Goal: Task Accomplishment & Management: Complete application form

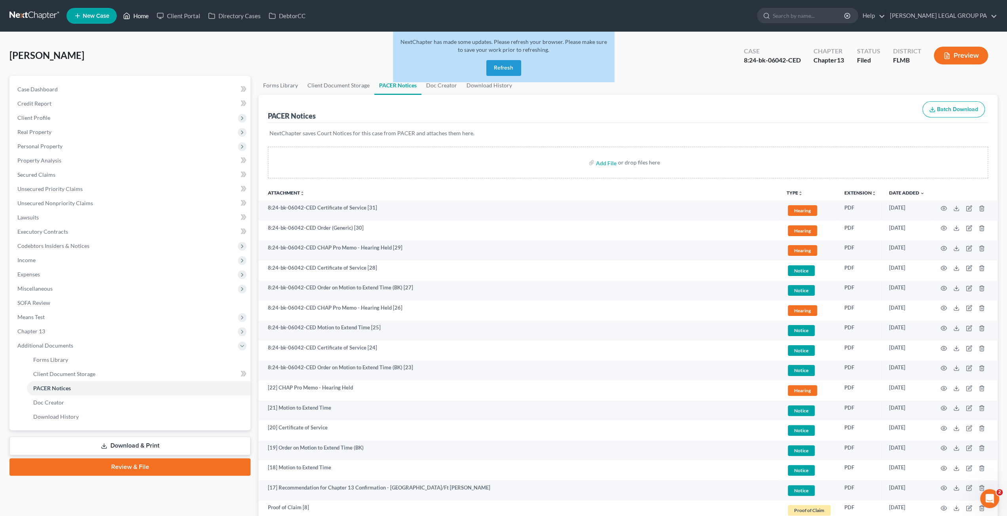
click at [135, 20] on link "Home" at bounding box center [136, 16] width 34 height 14
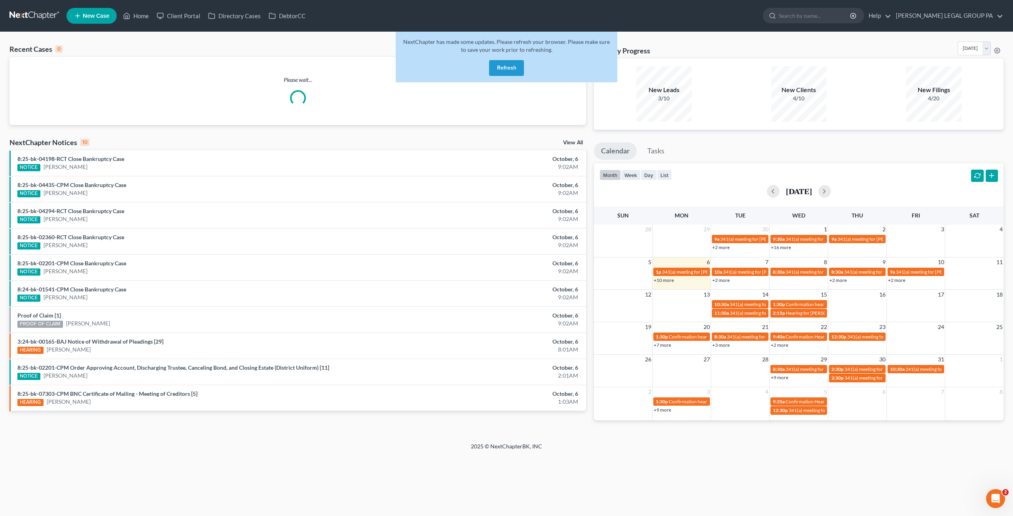
click at [503, 67] on button "Refresh" at bounding box center [506, 68] width 35 height 16
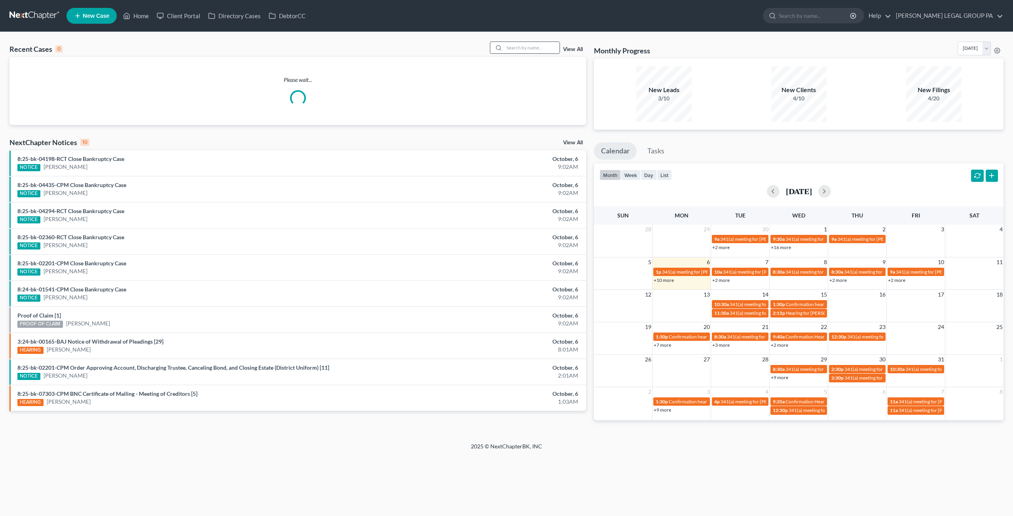
click at [514, 46] on input "search" at bounding box center [531, 47] width 55 height 11
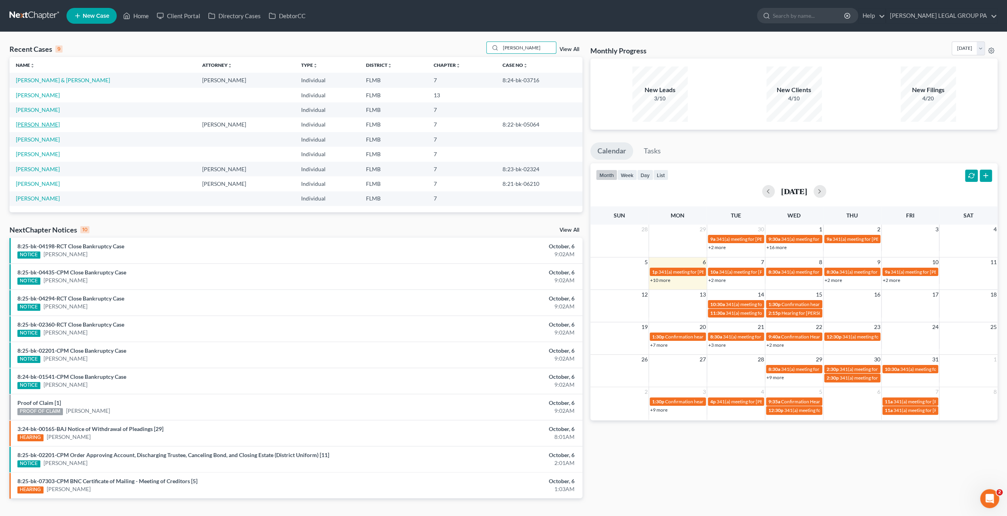
type input "[PERSON_NAME]"
click at [39, 124] on link "[PERSON_NAME]" at bounding box center [38, 124] width 44 height 7
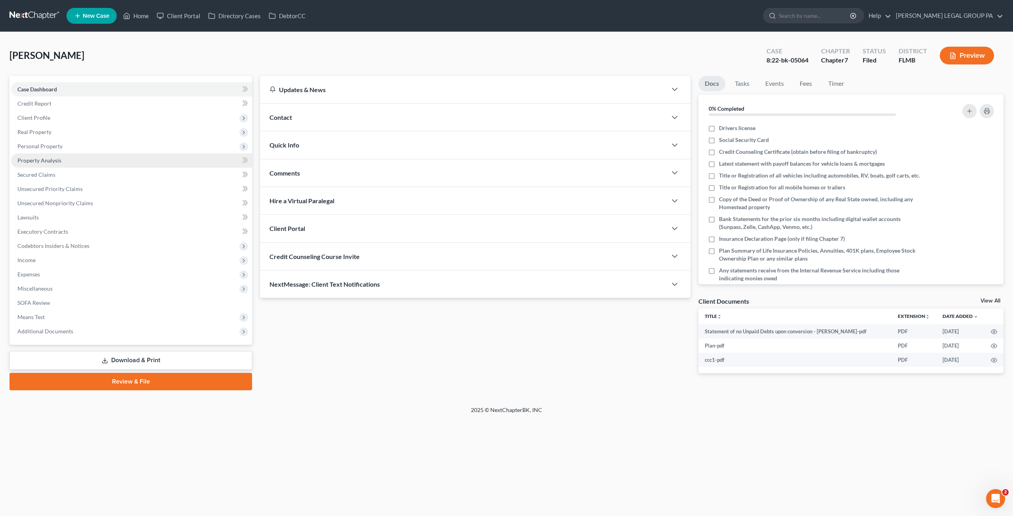
click at [52, 164] on link "Property Analysis" at bounding box center [131, 161] width 241 height 14
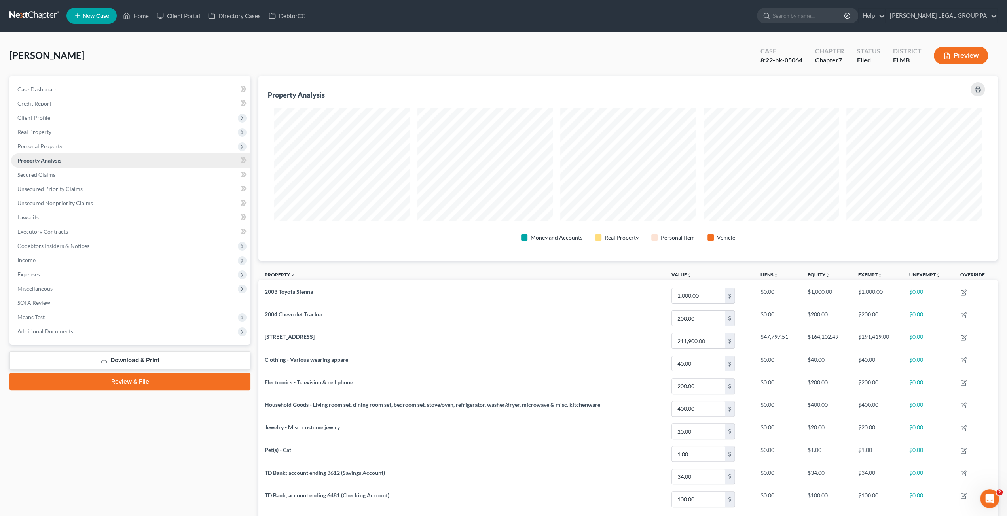
scroll to position [184, 739]
click at [47, 171] on span "Secured Claims" at bounding box center [36, 174] width 38 height 7
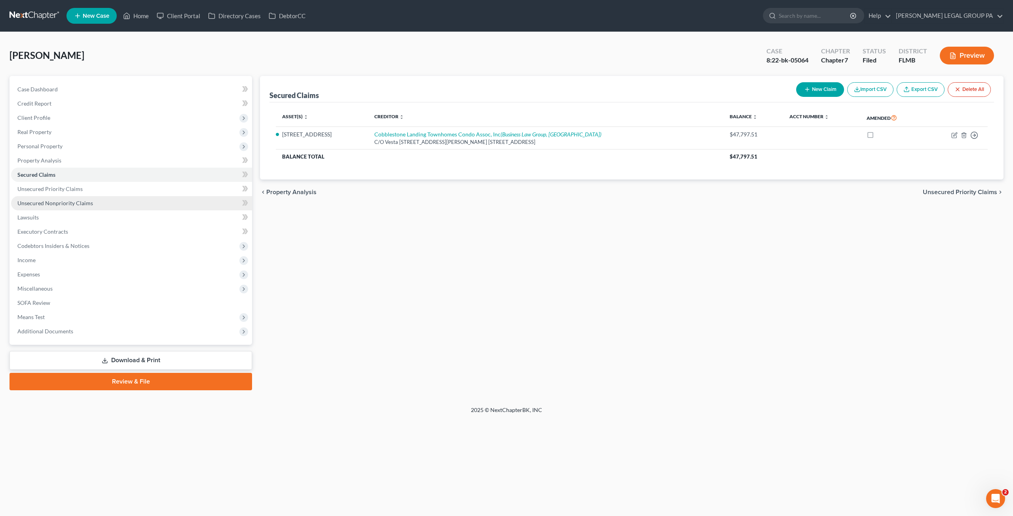
click at [58, 200] on span "Unsecured Nonpriority Claims" at bounding box center [55, 203] width 76 height 7
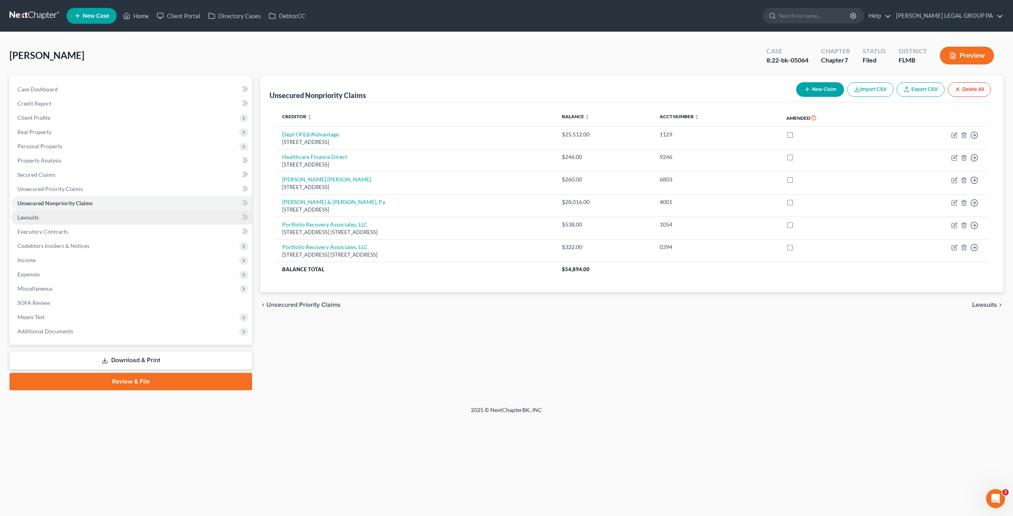
click at [54, 218] on link "Lawsuits" at bounding box center [131, 218] width 241 height 14
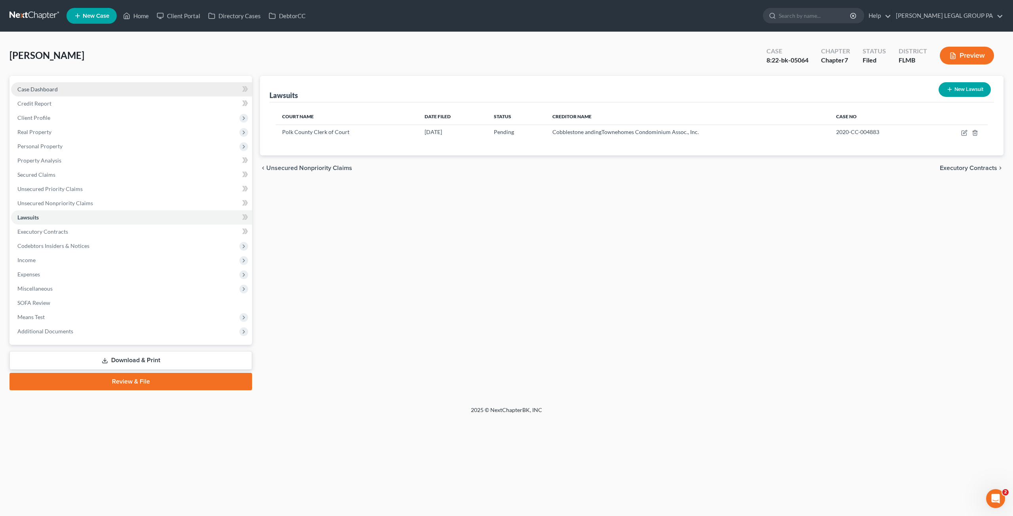
click at [43, 92] on span "Case Dashboard" at bounding box center [37, 89] width 40 height 7
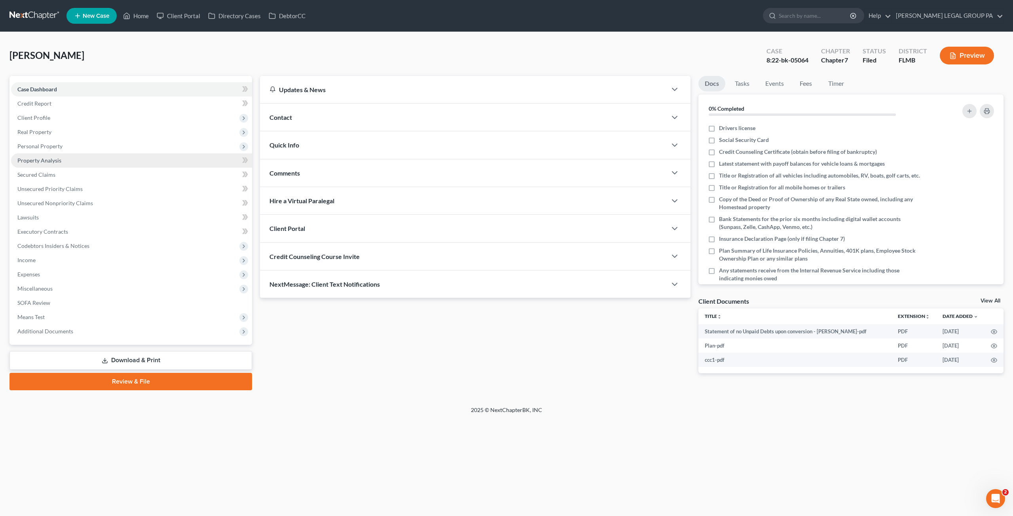
click at [43, 165] on link "Property Analysis" at bounding box center [131, 161] width 241 height 14
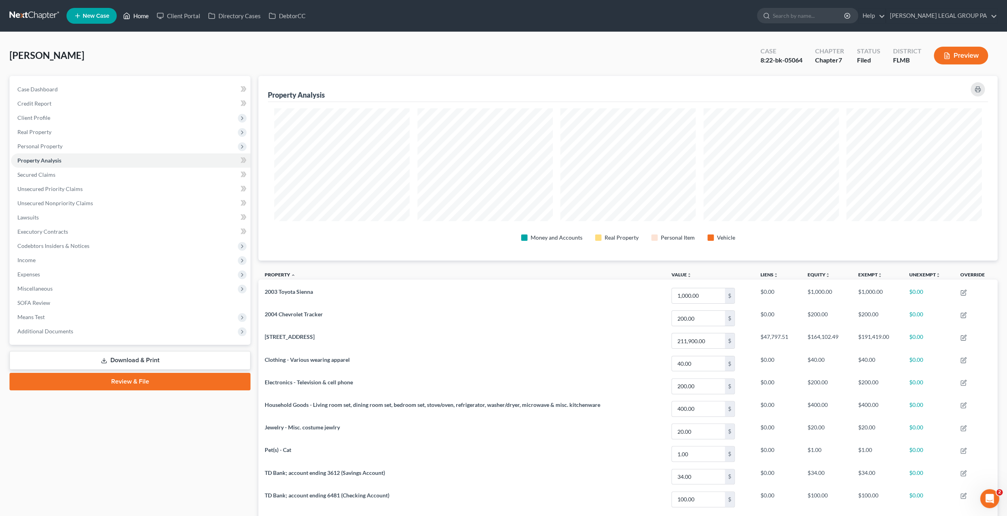
click at [135, 19] on link "Home" at bounding box center [136, 16] width 34 height 14
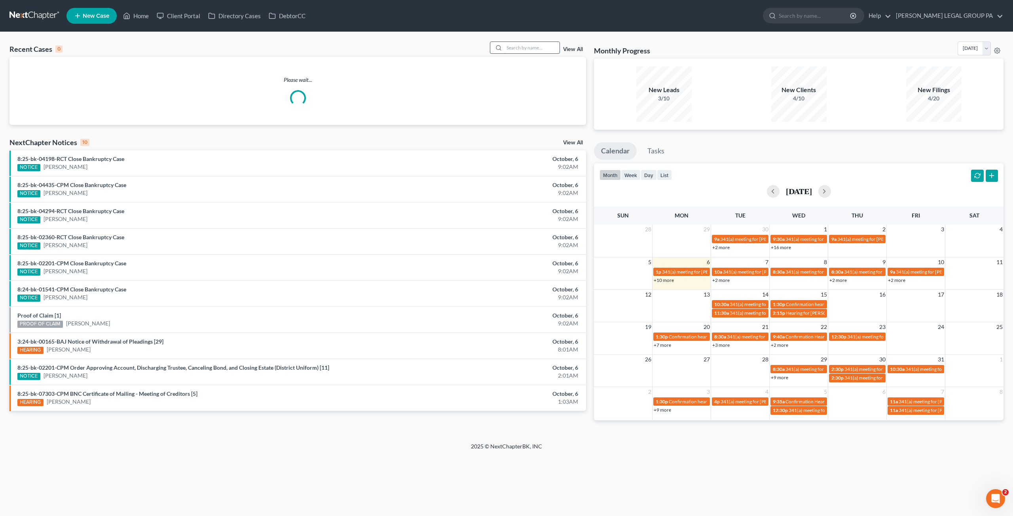
click at [521, 49] on input "search" at bounding box center [531, 47] width 55 height 11
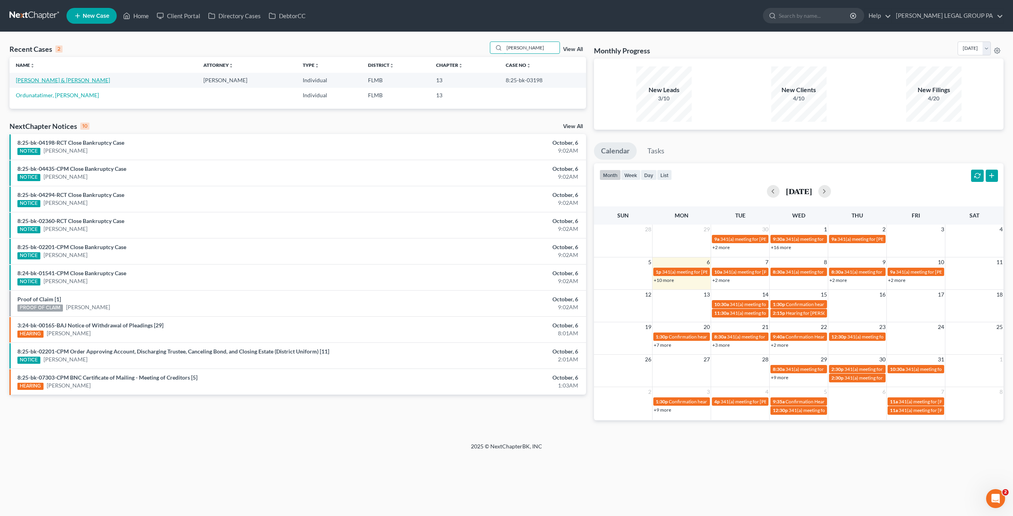
type input "[PERSON_NAME]"
click at [28, 80] on link "[PERSON_NAME] & [PERSON_NAME]" at bounding box center [63, 80] width 94 height 7
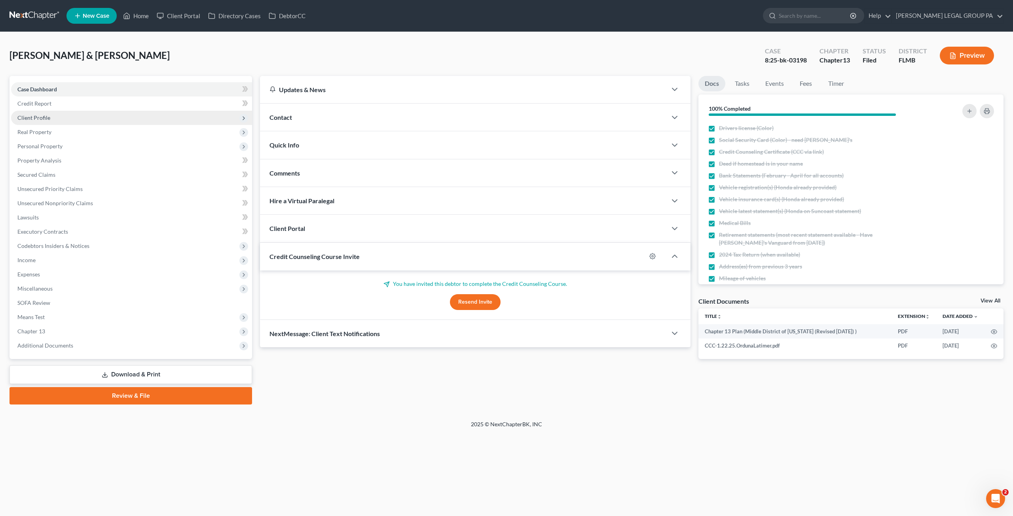
click at [70, 113] on span "Client Profile" at bounding box center [131, 118] width 241 height 14
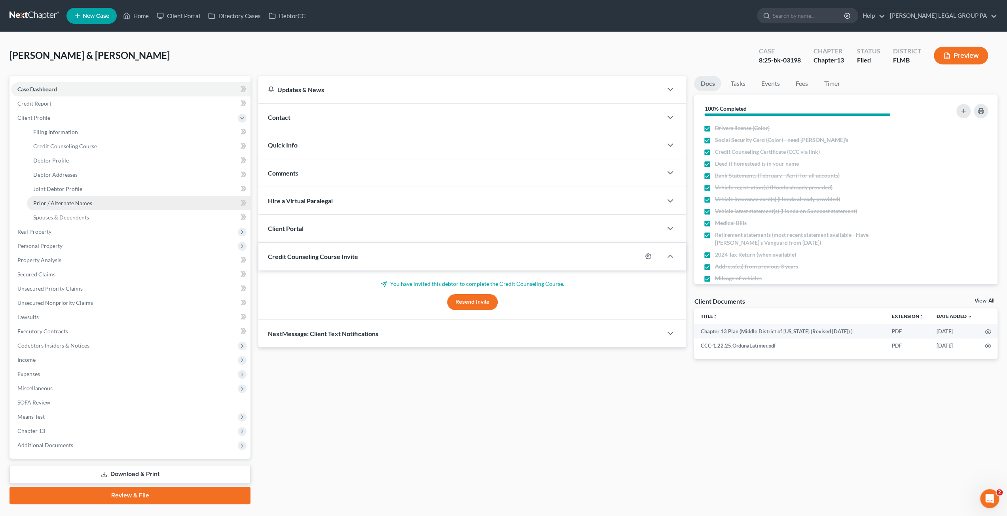
click at [89, 207] on link "Prior / Alternate Names" at bounding box center [139, 203] width 224 height 14
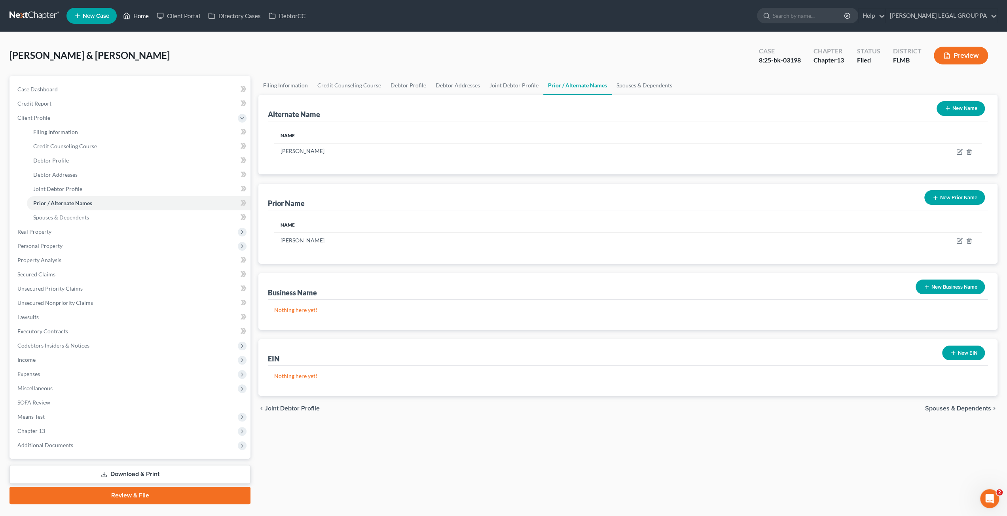
click at [133, 16] on link "Home" at bounding box center [136, 16] width 34 height 14
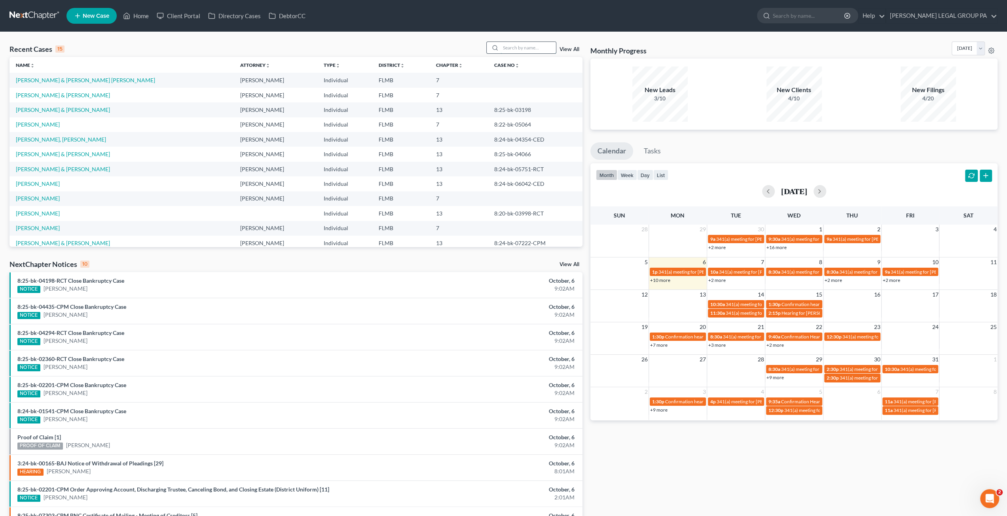
click at [532, 49] on input "search" at bounding box center [528, 47] width 55 height 11
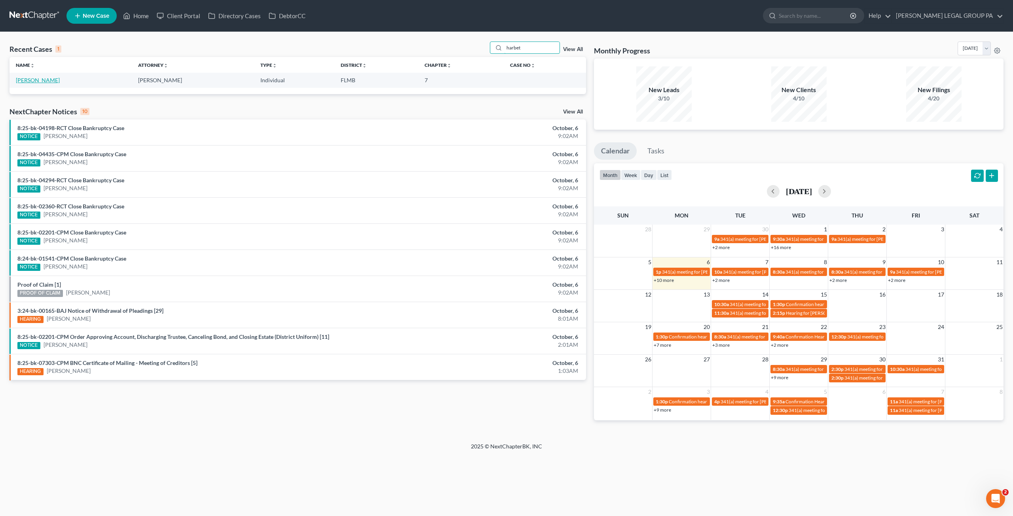
type input "harbet"
click at [30, 82] on link "[PERSON_NAME]" at bounding box center [38, 80] width 44 height 7
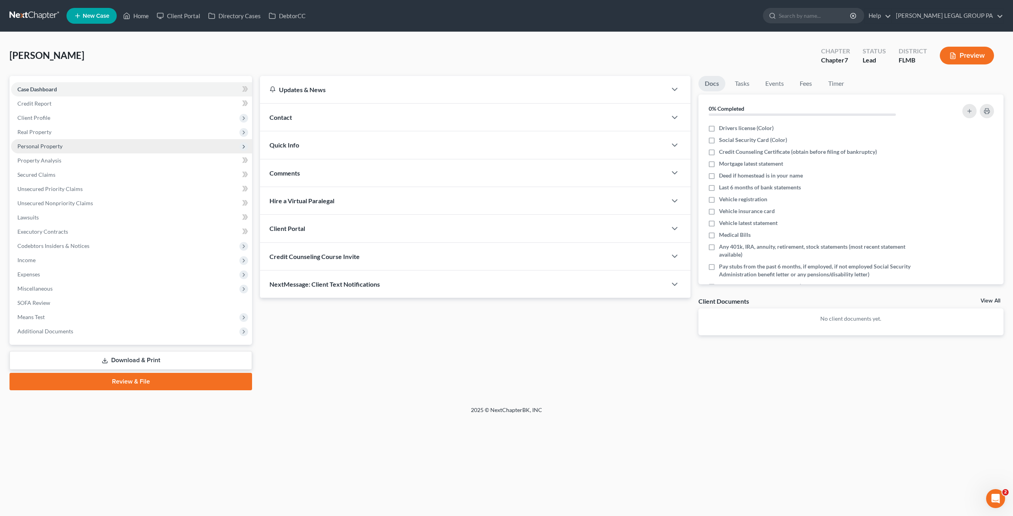
click at [38, 151] on span "Personal Property" at bounding box center [131, 146] width 241 height 14
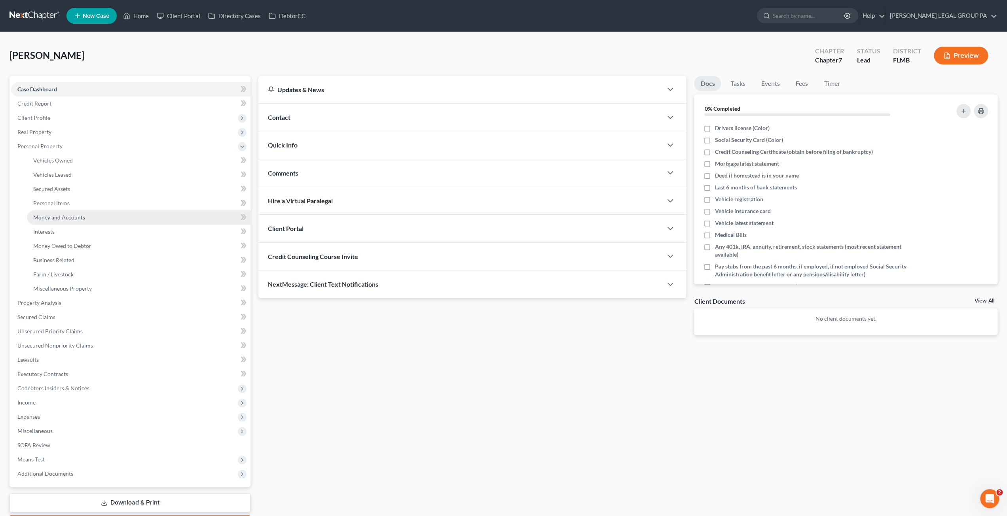
click at [56, 216] on span "Money and Accounts" at bounding box center [59, 217] width 52 height 7
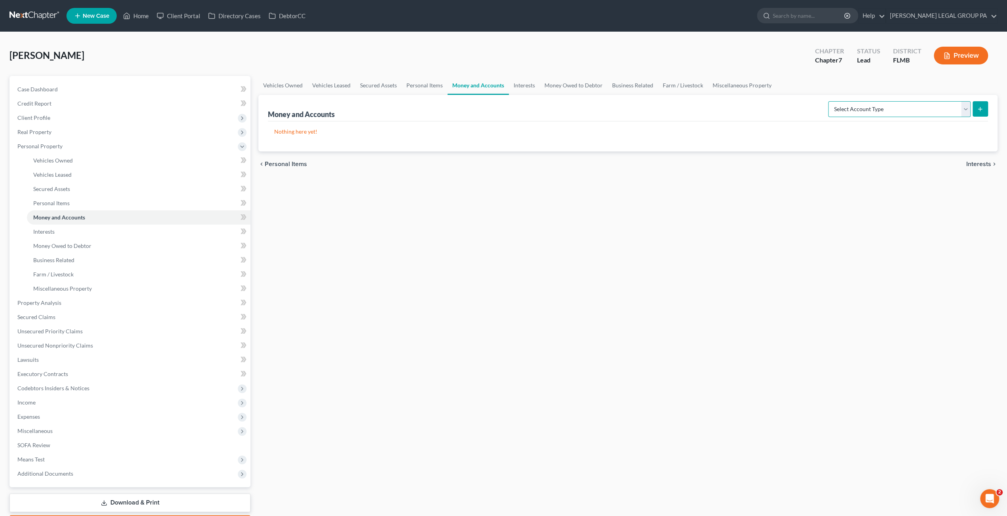
click at [875, 108] on select "Select Account Type Brokerage Cash on Hand Certificates of Deposit Checking Acc…" at bounding box center [899, 109] width 142 height 16
select select "checking"
click at [830, 101] on select "Select Account Type Brokerage Cash on Hand Certificates of Deposit Checking Acc…" at bounding box center [899, 109] width 142 height 16
click at [984, 110] on button "submit" at bounding box center [980, 108] width 15 height 15
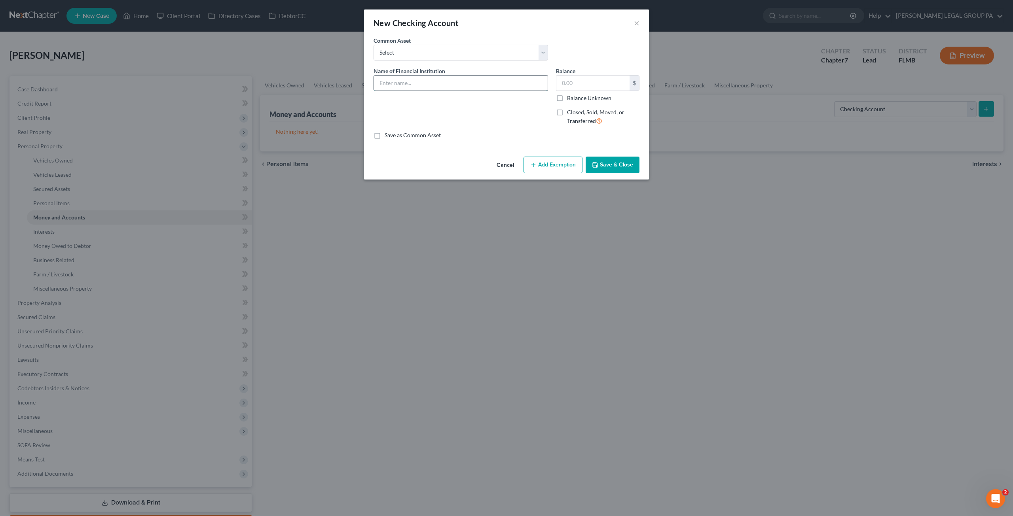
click at [406, 84] on input "text" at bounding box center [461, 83] width 174 height 15
type input "PNC account ending in 8335"
click at [586, 80] on input "text" at bounding box center [592, 83] width 73 height 15
type input "976.02"
click at [619, 167] on button "Save & Close" at bounding box center [613, 165] width 54 height 17
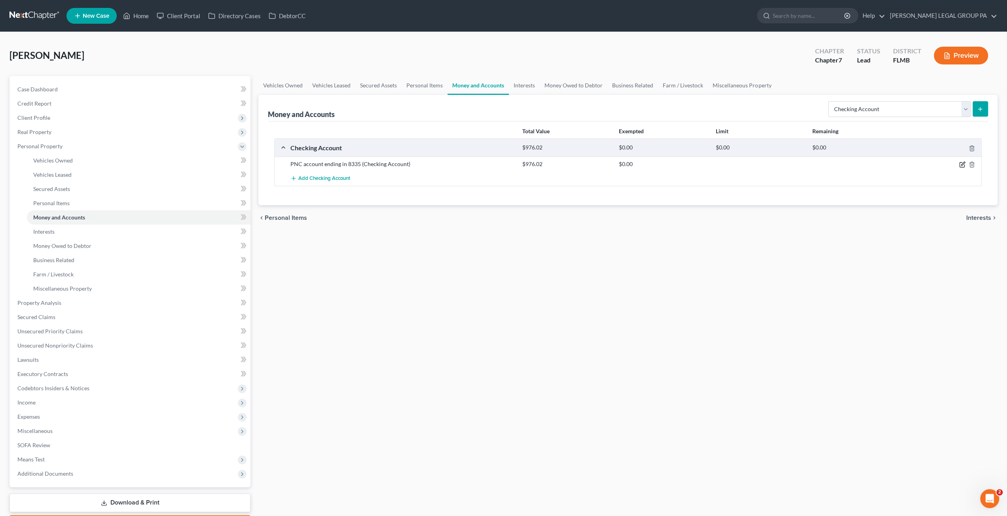
click at [962, 165] on icon "button" at bounding box center [962, 164] width 6 height 6
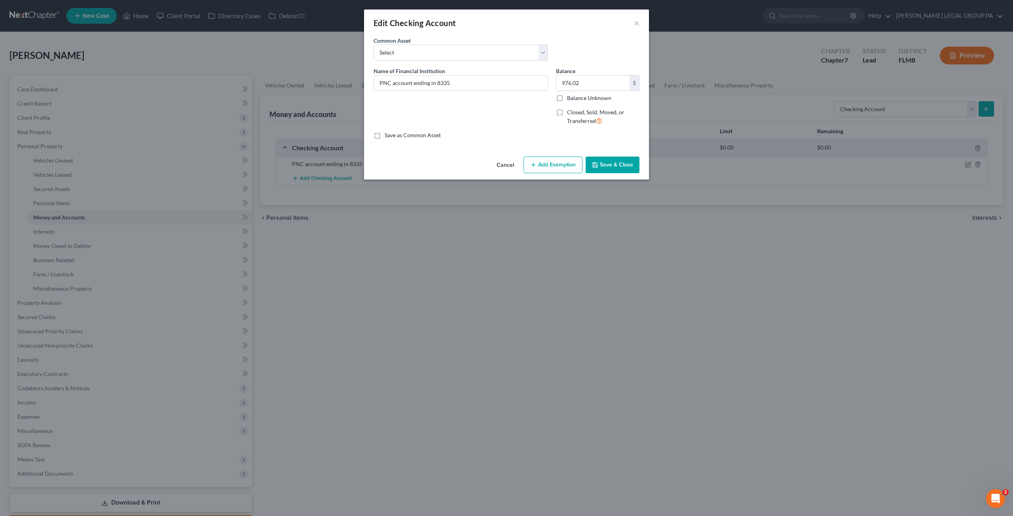
click at [556, 159] on button "Add Exemption" at bounding box center [553, 165] width 59 height 17
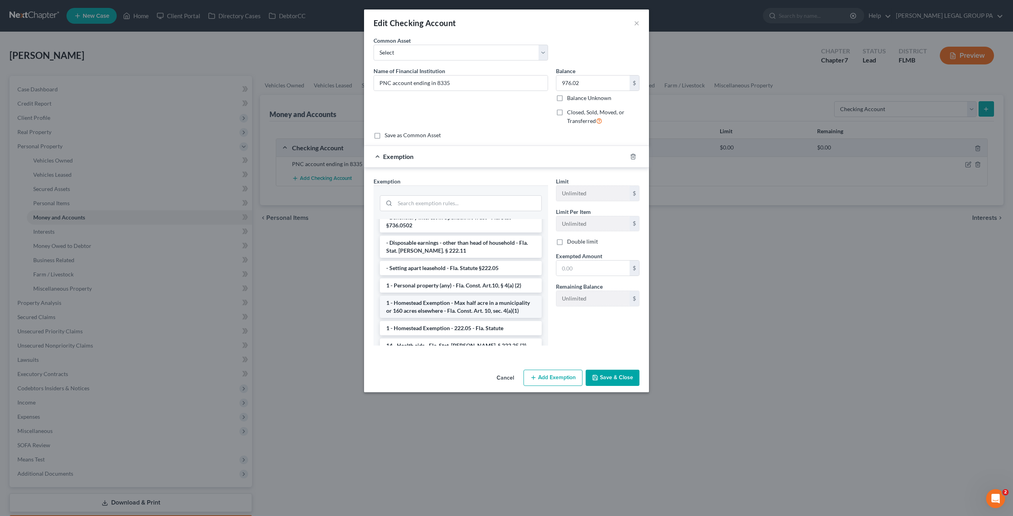
scroll to position [79, 0]
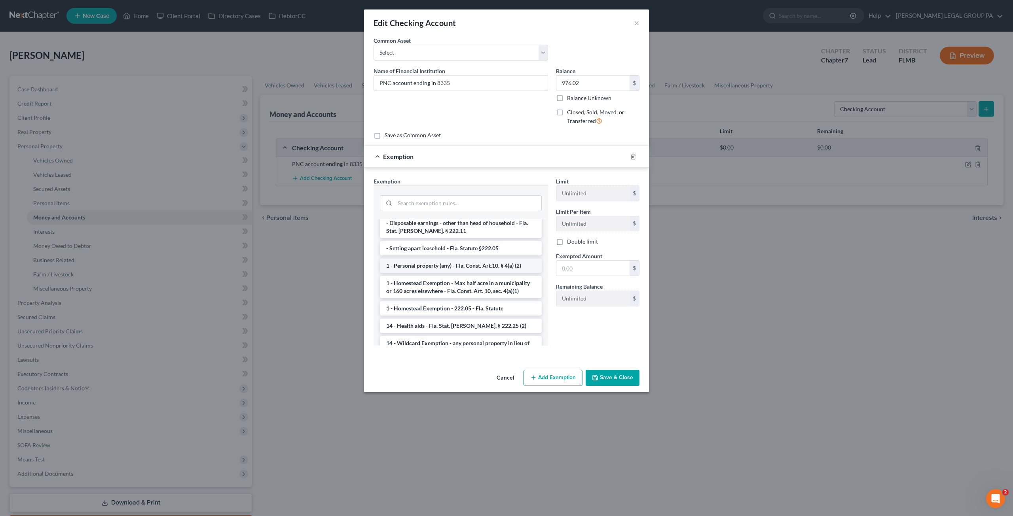
click at [426, 259] on li "1 - Personal property (any) - Fla. Const. Art.10, § 4(a) (2)" at bounding box center [461, 266] width 162 height 14
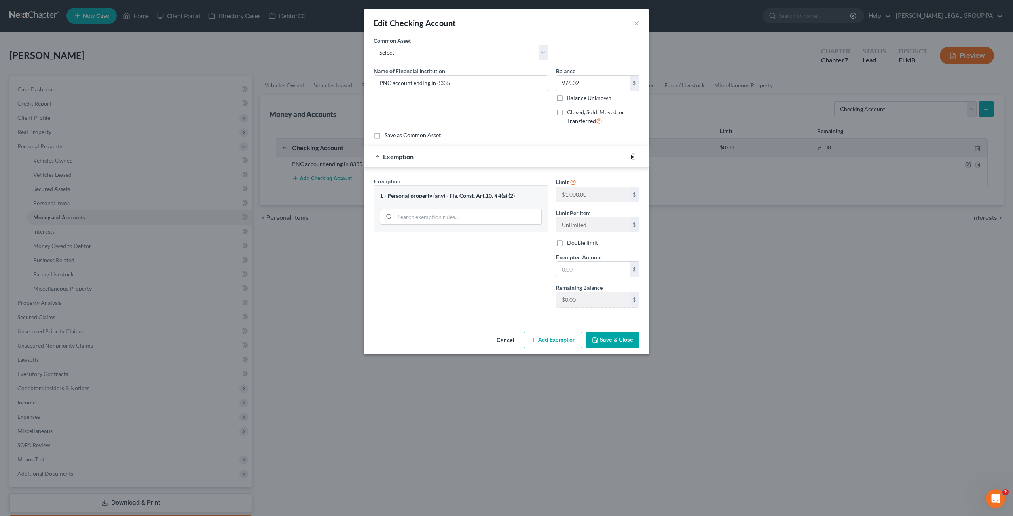
click at [633, 156] on line "button" at bounding box center [633, 157] width 0 height 2
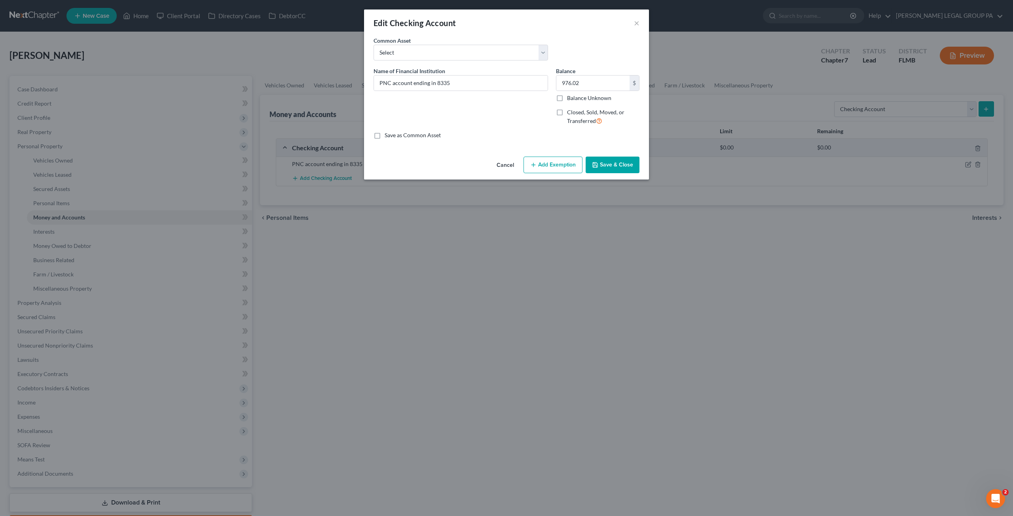
click at [552, 166] on button "Add Exemption" at bounding box center [553, 165] width 59 height 17
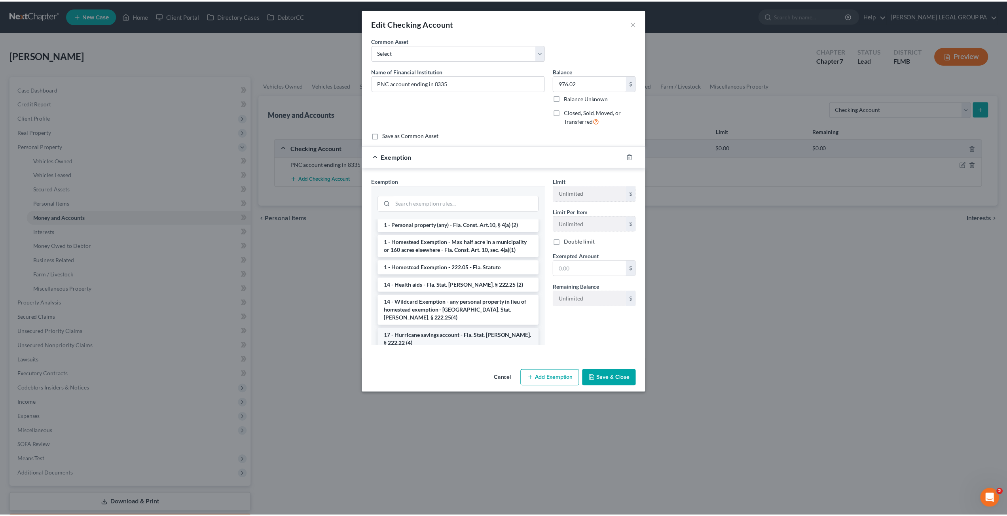
scroll to position [119, 0]
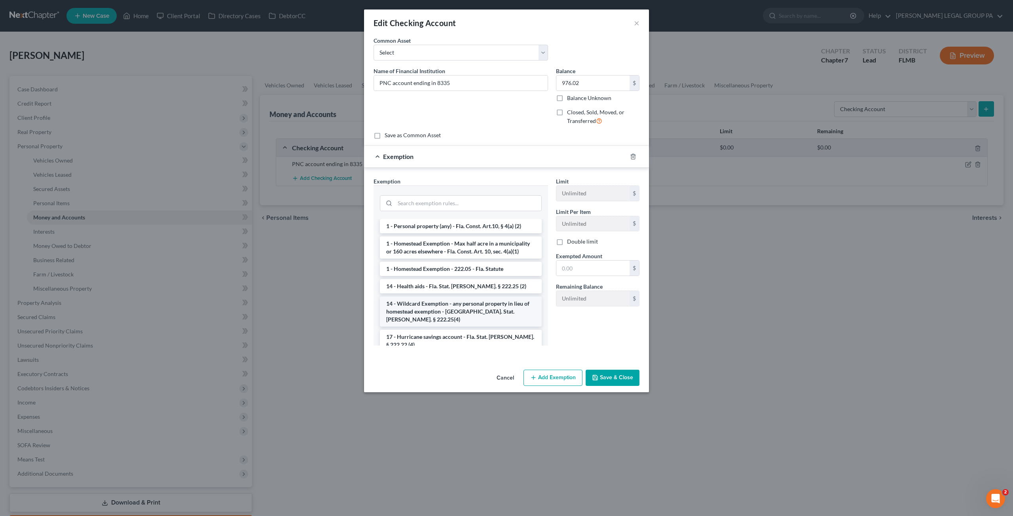
click at [440, 300] on li "14 - Wildcard Exemption - any personal property in lieu of homestead exemption …" at bounding box center [461, 312] width 162 height 30
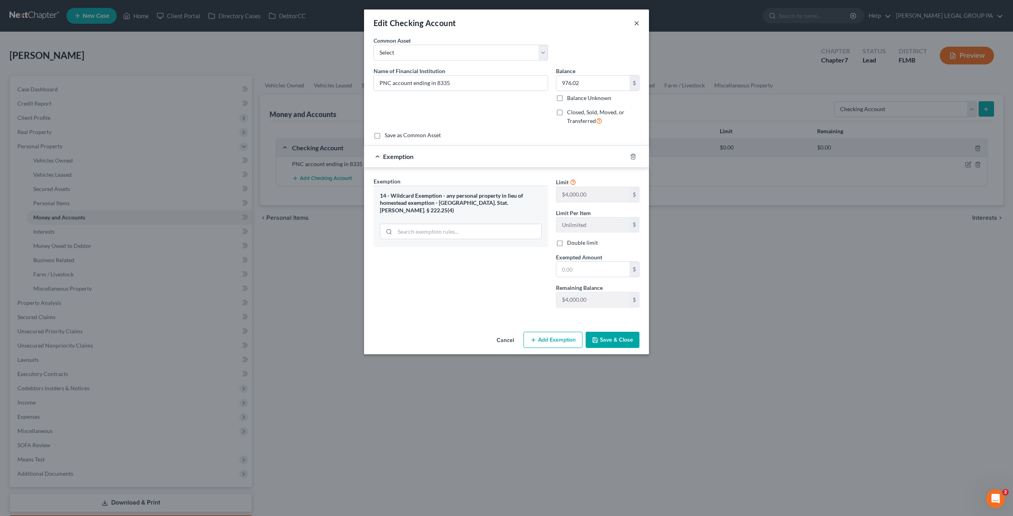
click at [637, 23] on button "×" at bounding box center [637, 22] width 6 height 9
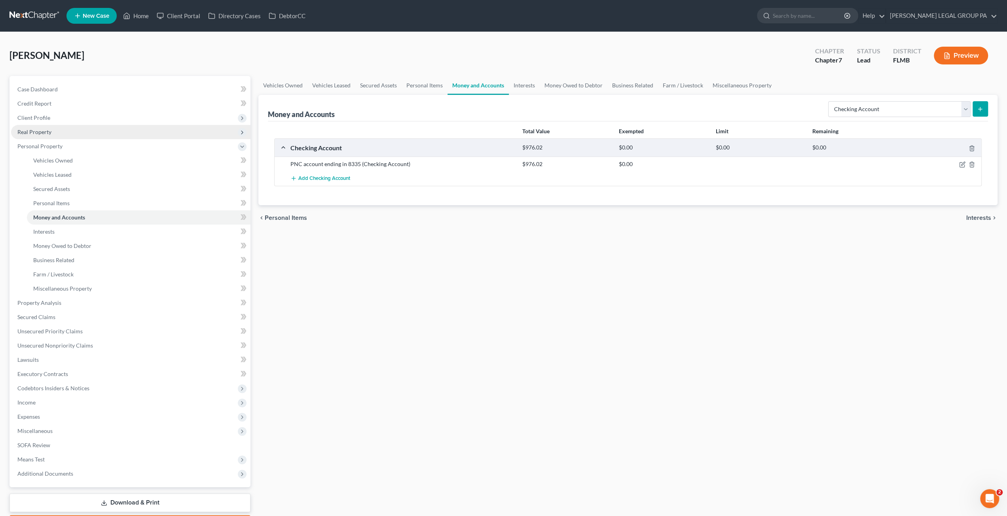
click at [45, 132] on span "Real Property" at bounding box center [34, 132] width 34 height 7
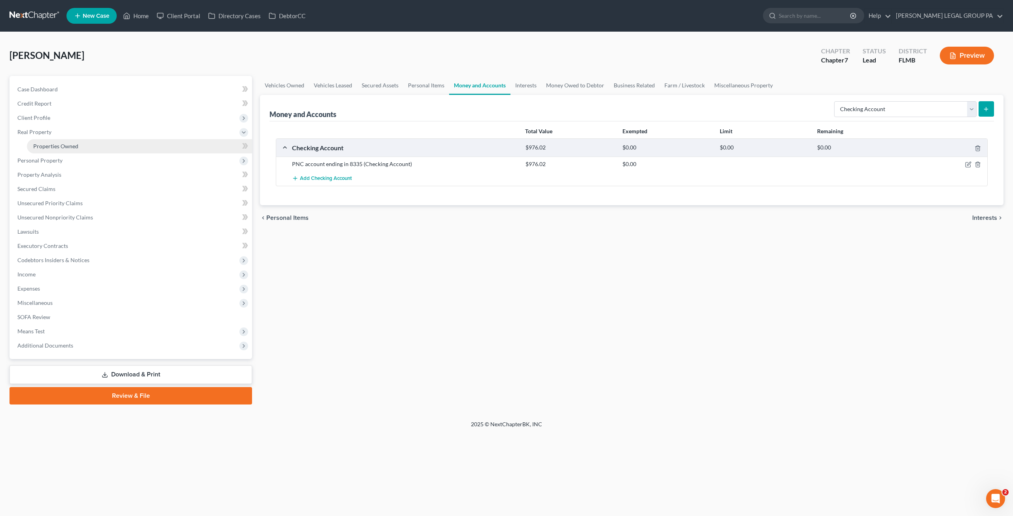
click at [51, 142] on link "Properties Owned" at bounding box center [139, 146] width 225 height 14
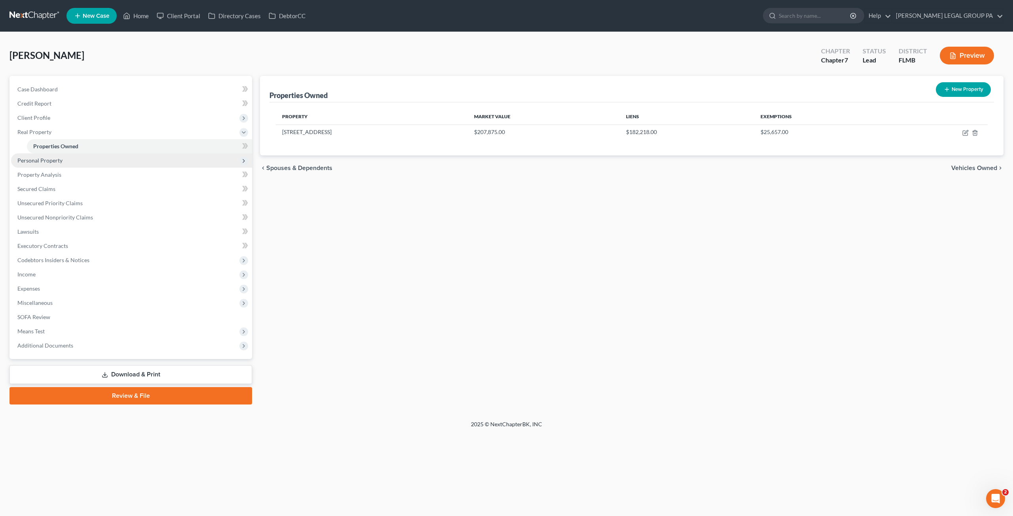
click at [52, 157] on span "Personal Property" at bounding box center [39, 160] width 45 height 7
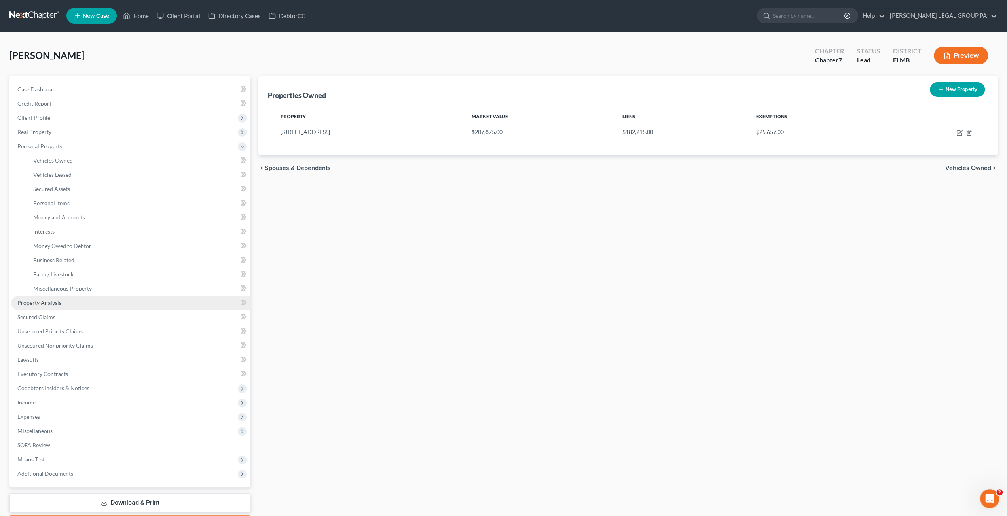
click at [59, 298] on link "Property Analysis" at bounding box center [130, 303] width 239 height 14
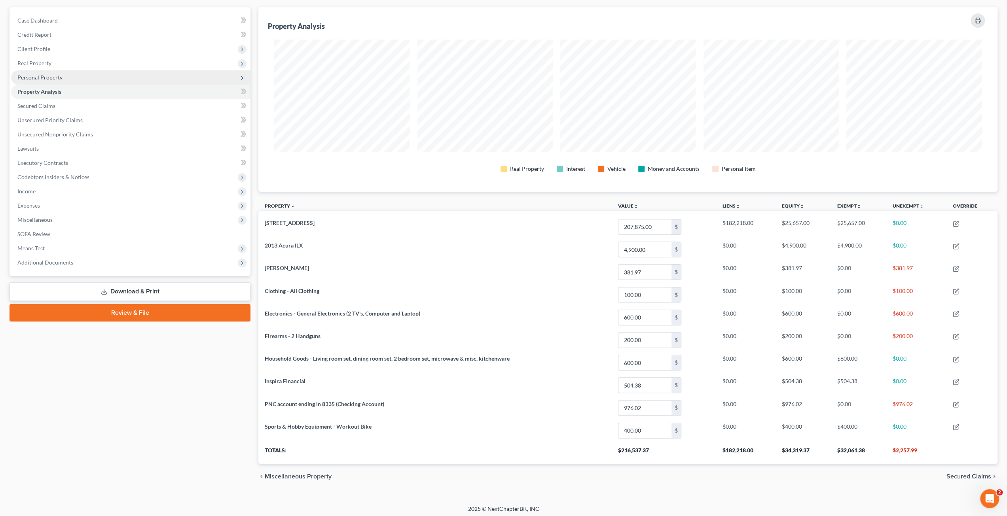
click at [44, 76] on span "Personal Property" at bounding box center [39, 77] width 45 height 7
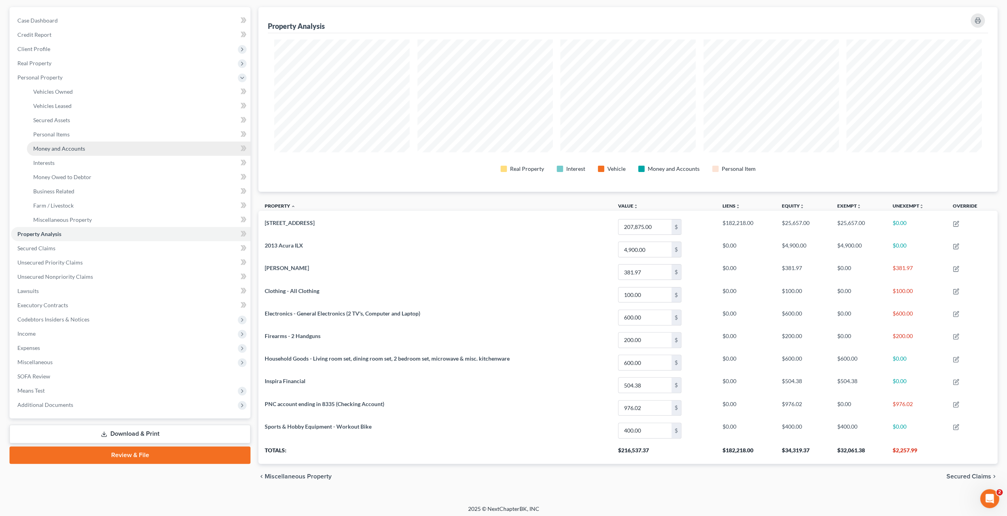
click at [55, 153] on link "Money and Accounts" at bounding box center [139, 149] width 224 height 14
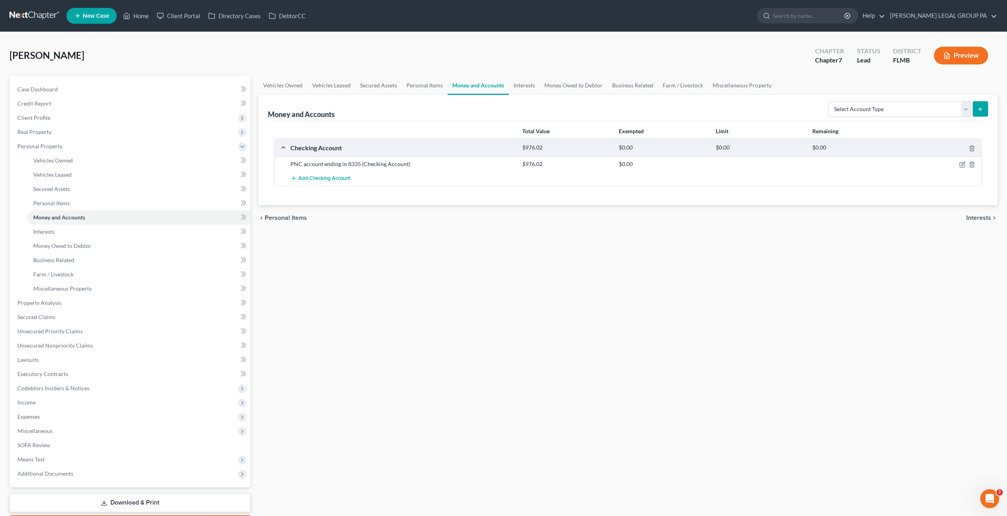
click at [959, 164] on div at bounding box center [943, 164] width 77 height 8
click at [961, 164] on icon "button" at bounding box center [962, 164] width 6 height 6
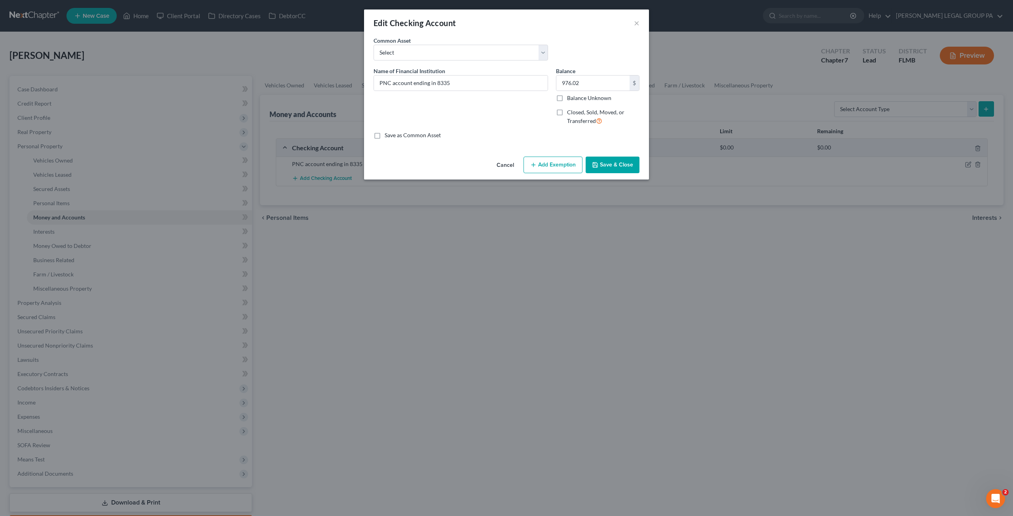
click at [555, 171] on button "Add Exemption" at bounding box center [553, 165] width 59 height 17
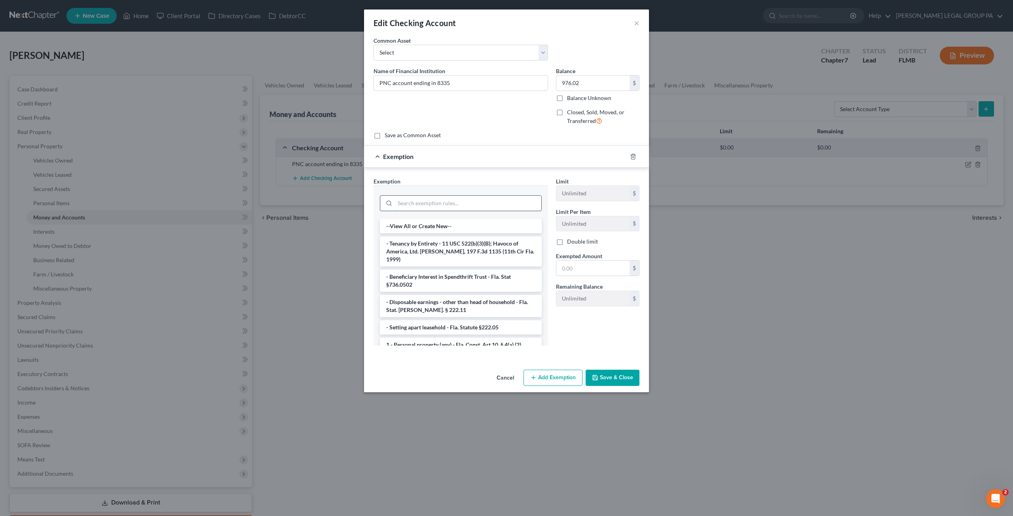
click at [432, 196] on input "search" at bounding box center [468, 203] width 146 height 15
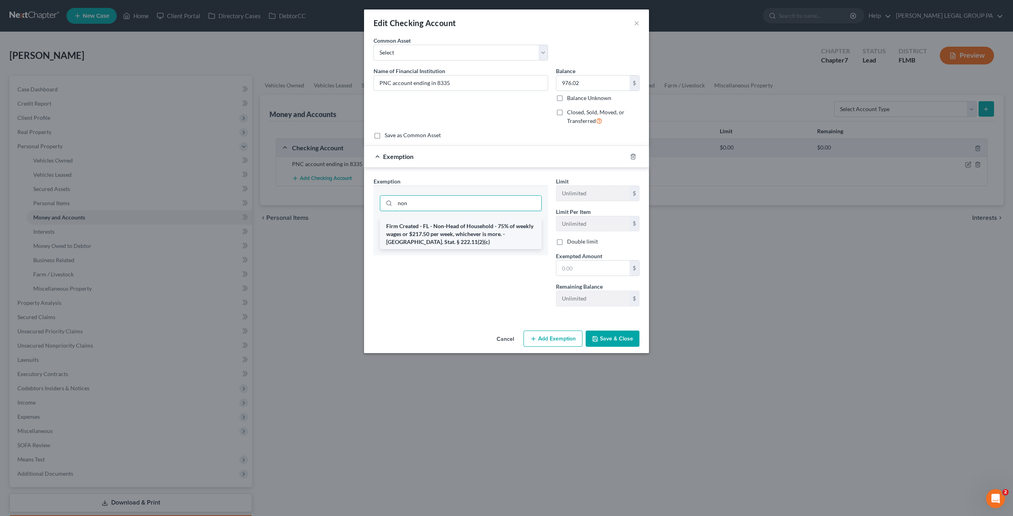
type input "non"
click at [460, 229] on li "Firm Created - FL - Non-Head of Household - 75% of weekly wages or $217.50 per …" at bounding box center [461, 234] width 162 height 30
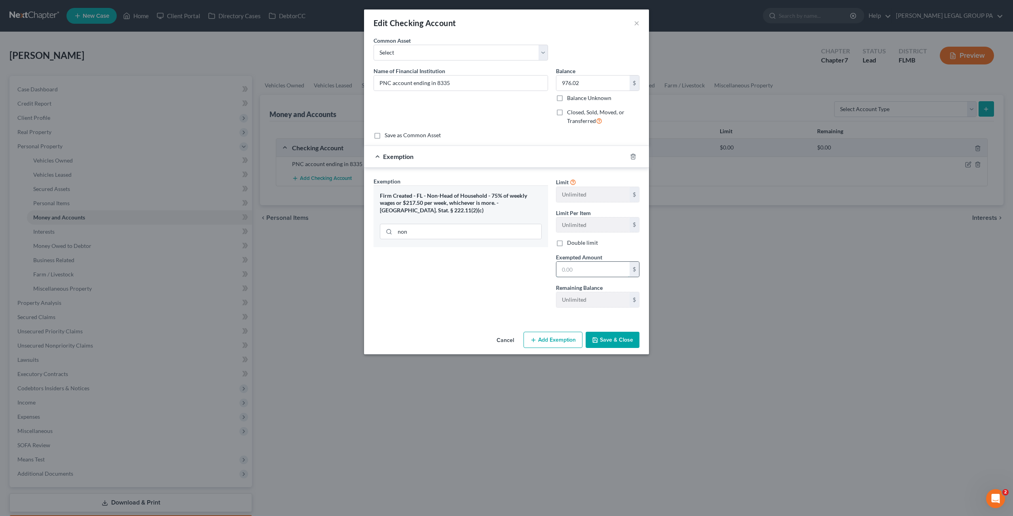
click at [571, 269] on input "text" at bounding box center [592, 269] width 73 height 15
type input "732.02"
click at [619, 340] on button "Save & Close" at bounding box center [613, 340] width 54 height 17
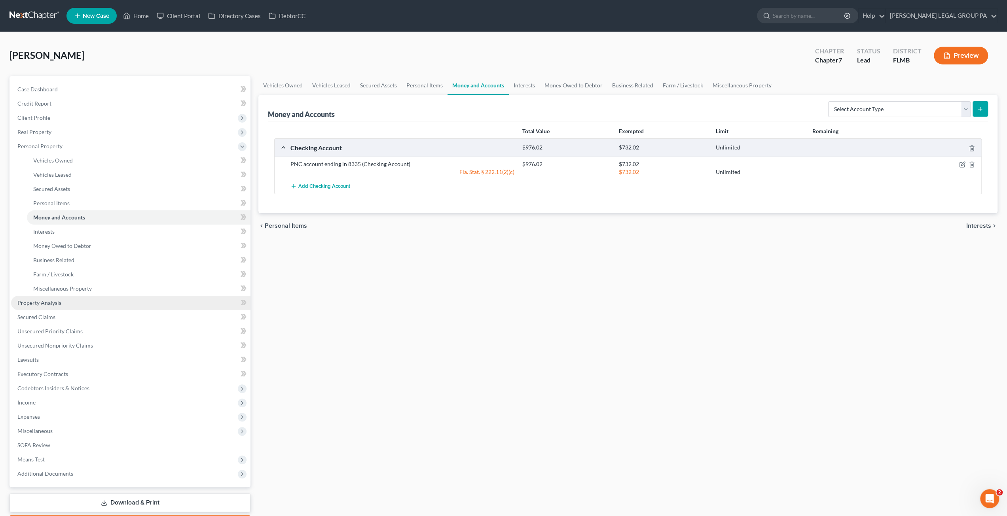
click at [50, 305] on span "Property Analysis" at bounding box center [39, 303] width 44 height 7
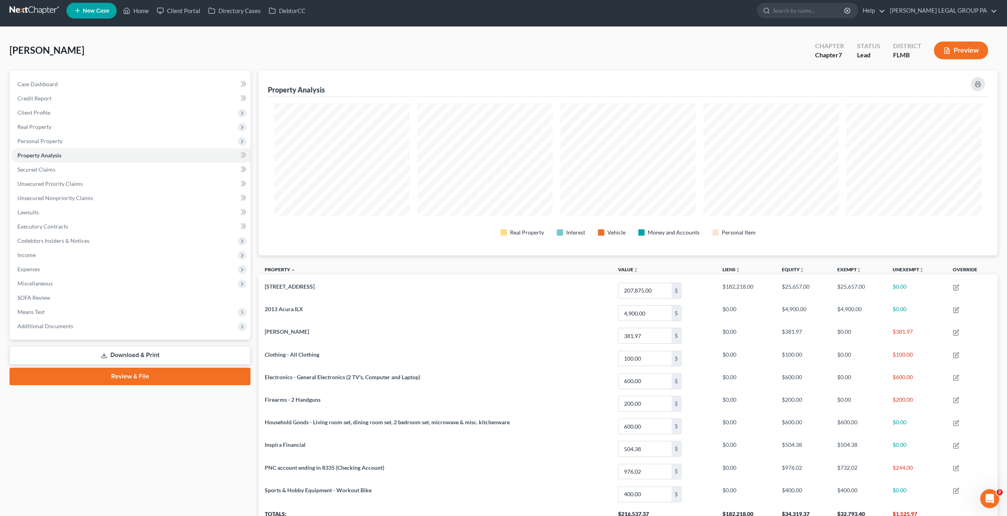
scroll to position [184, 739]
drag, startPoint x: 134, startPoint y: 376, endPoint x: 139, endPoint y: 373, distance: 5.8
click at [134, 376] on link "Review & File" at bounding box center [129, 376] width 241 height 17
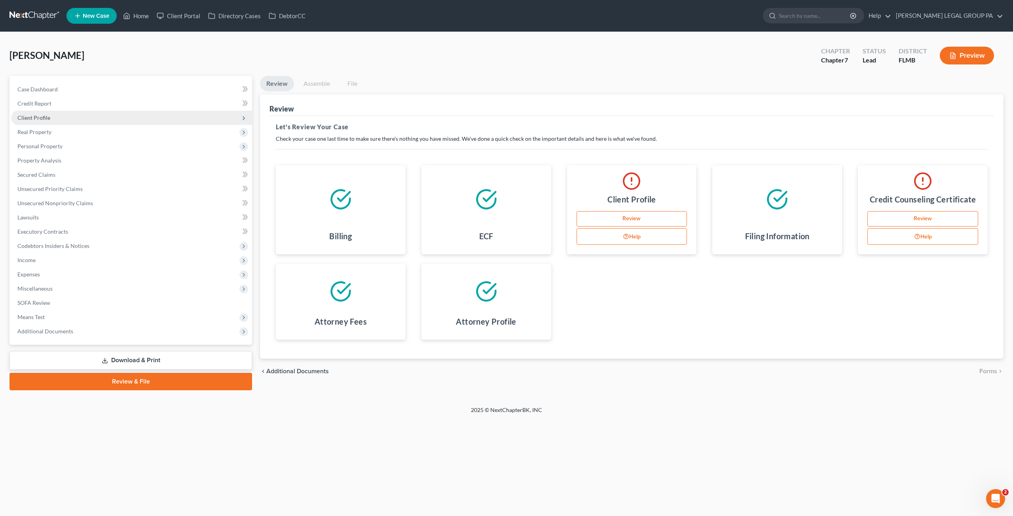
click at [41, 118] on span "Client Profile" at bounding box center [33, 117] width 33 height 7
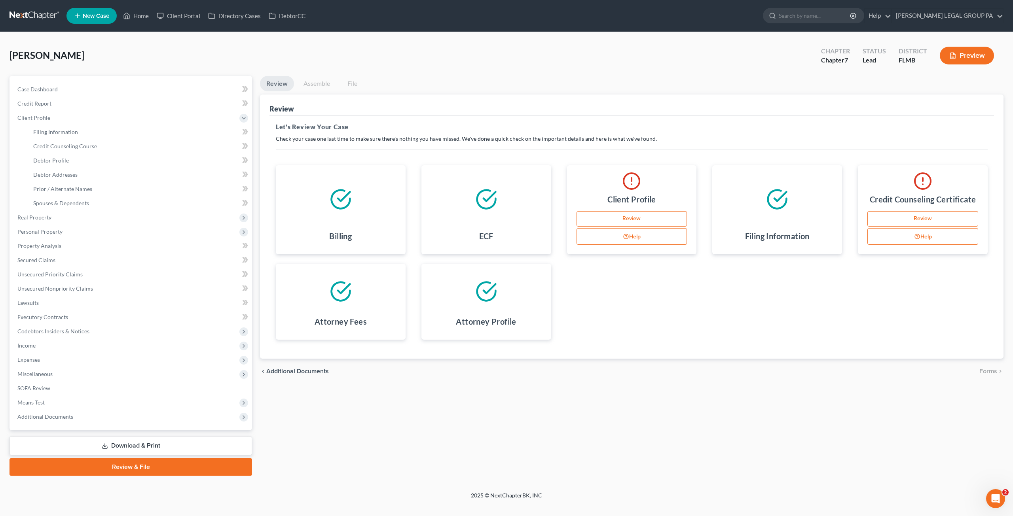
click at [636, 216] on link "Review" at bounding box center [632, 219] width 111 height 16
select select "0"
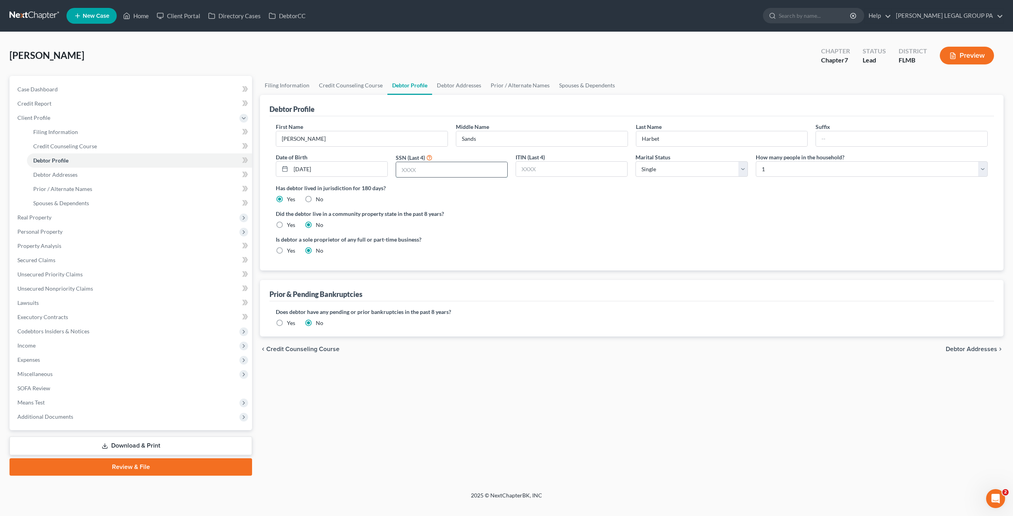
click at [434, 163] on input "text" at bounding box center [451, 169] width 111 height 15
type input "5351"
click at [678, 246] on div "Is debtor a sole proprietor of any full or part-time business? Yes No" at bounding box center [632, 248] width 720 height 26
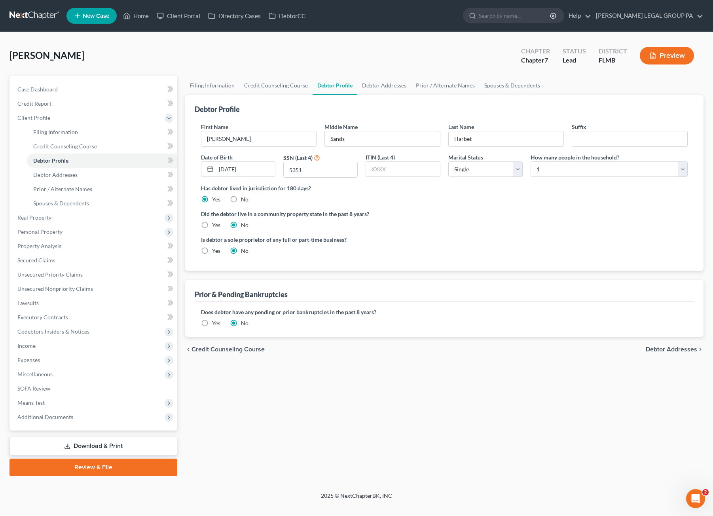
click at [89, 469] on link "Review & File" at bounding box center [93, 467] width 168 height 17
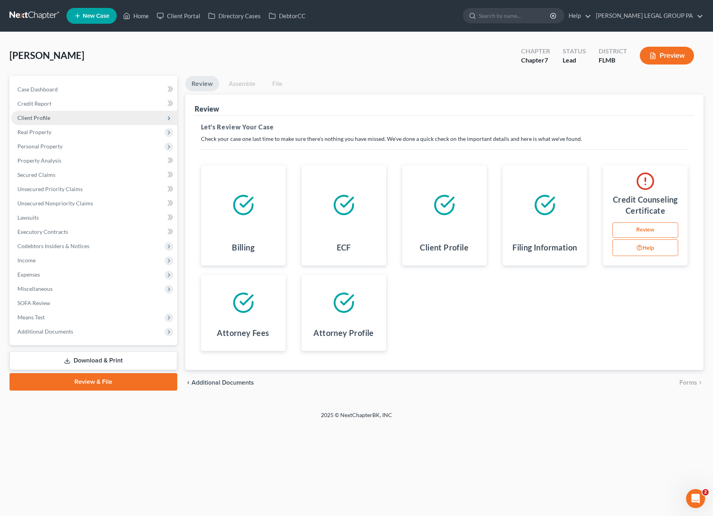
click at [36, 115] on span "Client Profile" at bounding box center [33, 117] width 33 height 7
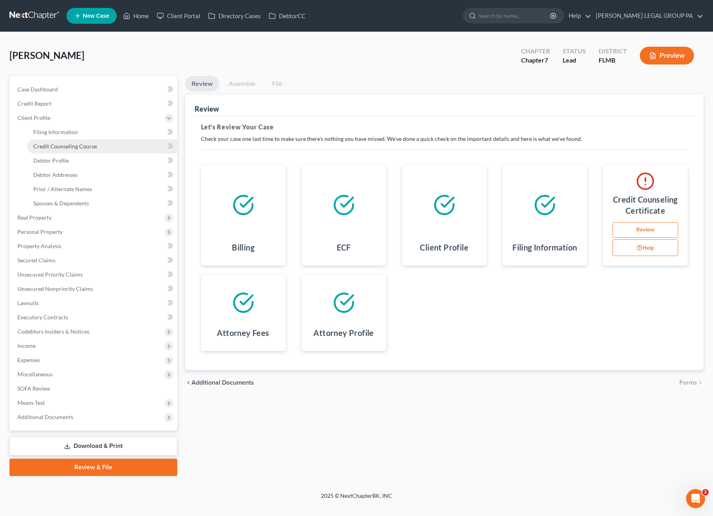
click at [55, 147] on span "Credit Counseling Course" at bounding box center [65, 146] width 64 height 7
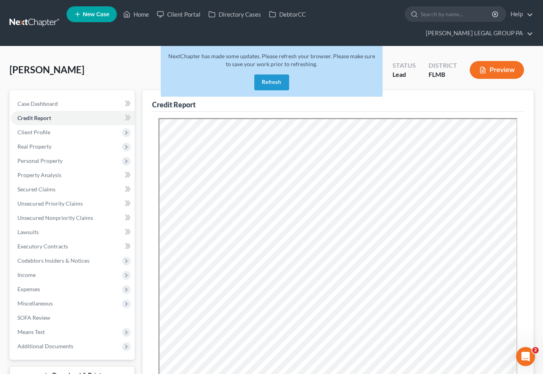
drag, startPoint x: 266, startPoint y: 75, endPoint x: 268, endPoint y: 70, distance: 5.4
click at [267, 74] on button "Refresh" at bounding box center [271, 82] width 35 height 16
